Goal: Task Accomplishment & Management: Use online tool/utility

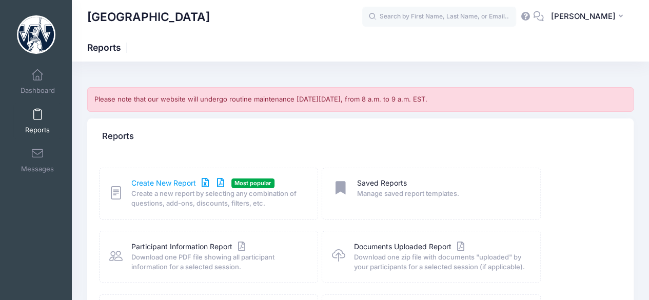
click at [176, 182] on link "Create New Report" at bounding box center [178, 183] width 95 height 11
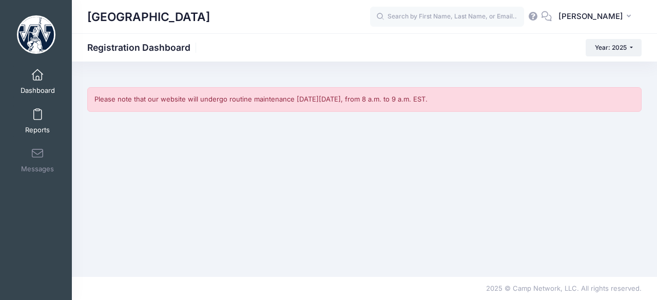
click at [28, 127] on span "Reports" at bounding box center [37, 130] width 25 height 9
click at [37, 78] on span at bounding box center [37, 75] width 0 height 11
